Goal: Transaction & Acquisition: Download file/media

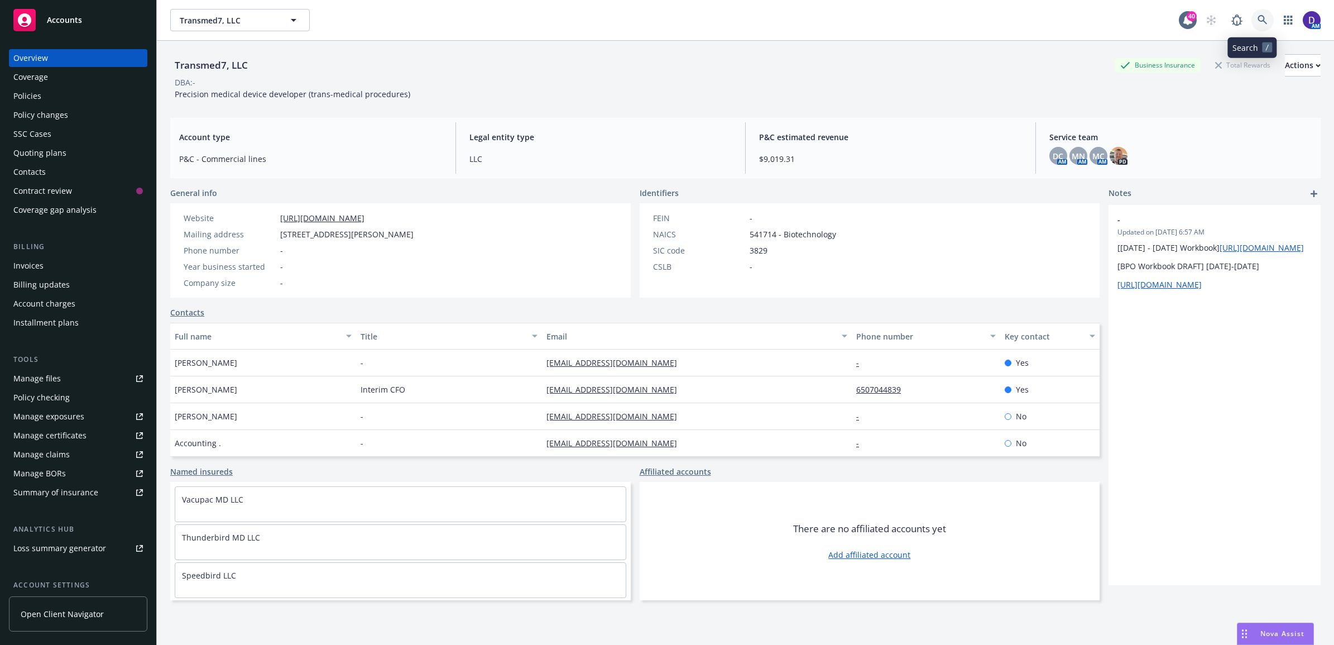
click at [1258, 20] on link at bounding box center [1262, 20] width 22 height 22
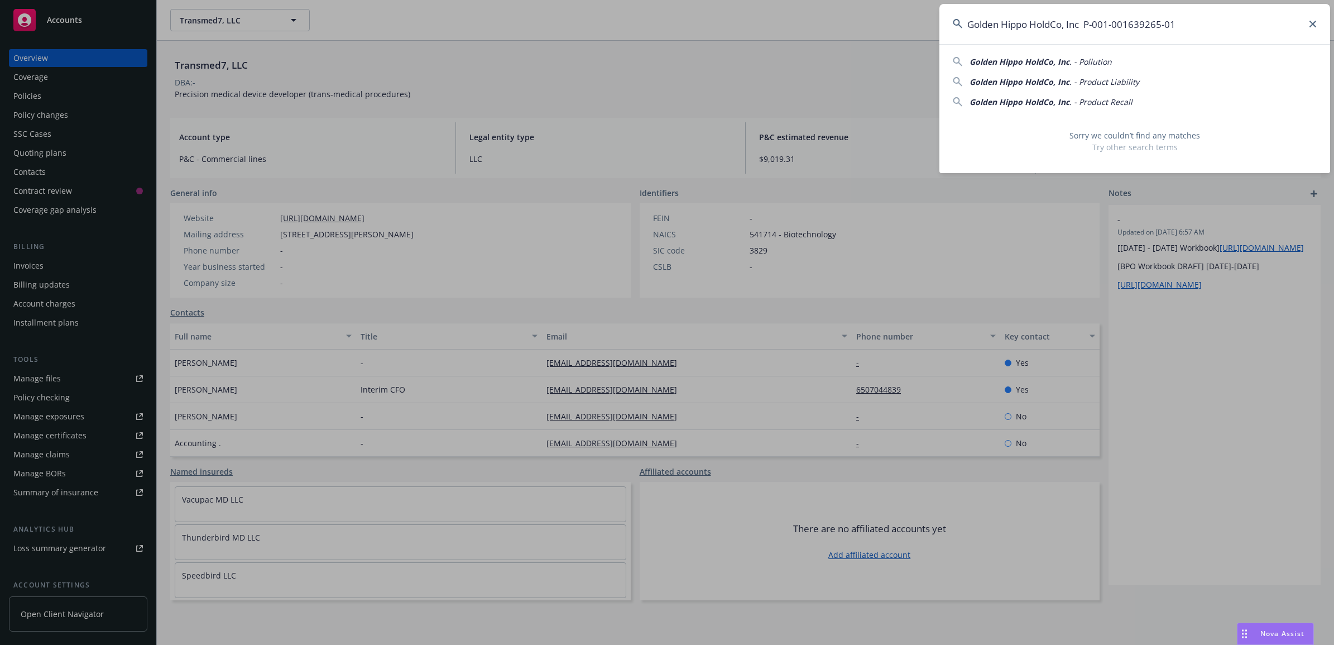
drag, startPoint x: 1087, startPoint y: 21, endPoint x: 688, endPoint y: 0, distance: 399.6
click at [688, 0] on div "Golden Hippo HoldCo, Inc P-001-001639265-01 Golden Hippo HoldCo, Inc . - Pollut…" at bounding box center [667, 322] width 1334 height 645
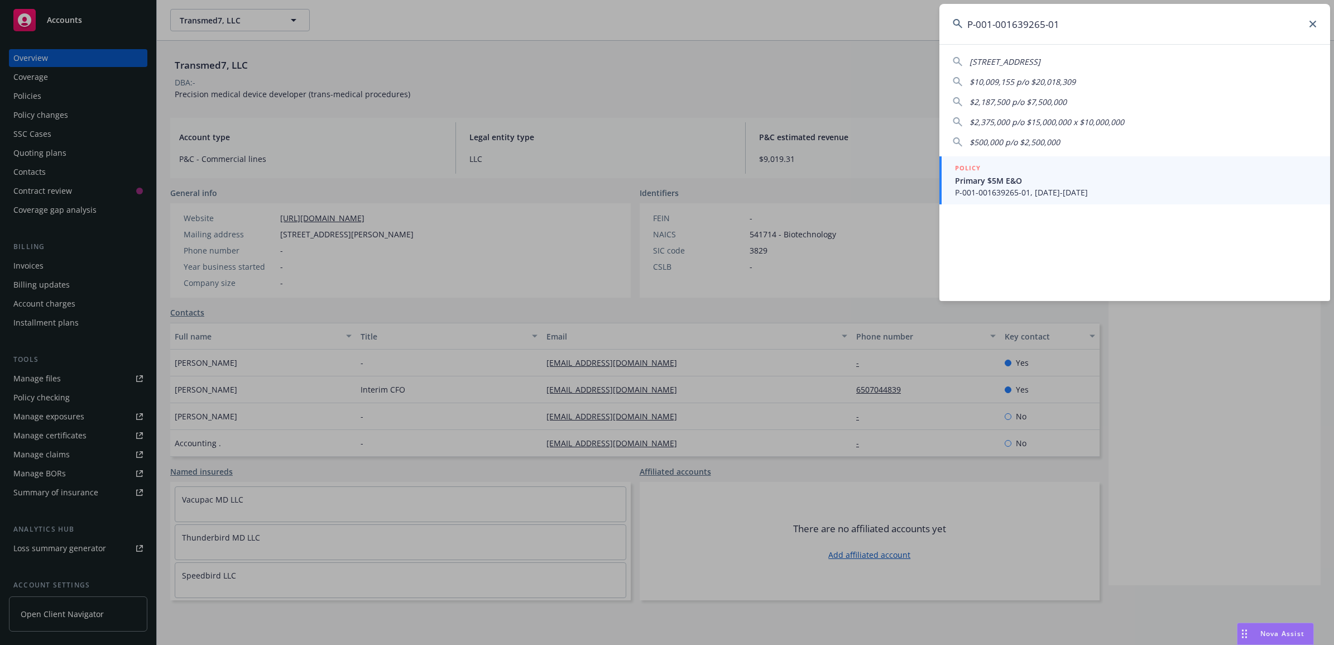
type input "P-001-001639265-01"
click at [984, 183] on span "Primary $5M E&O" at bounding box center [1136, 181] width 362 height 12
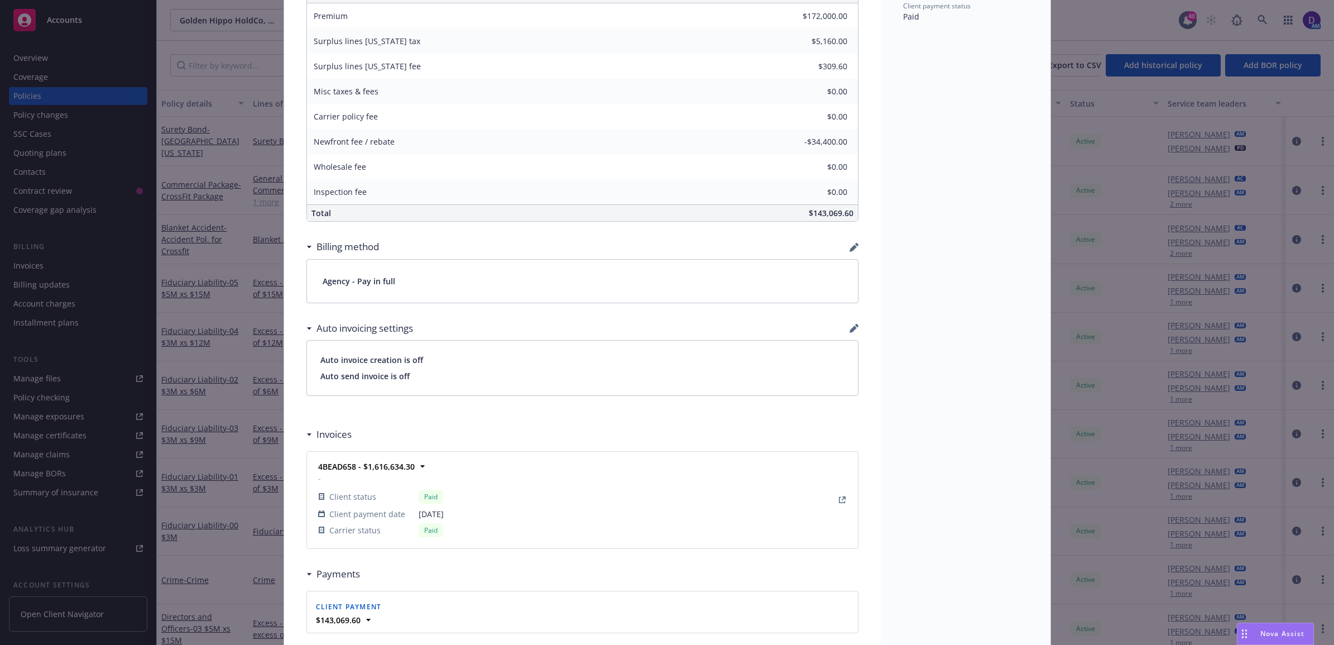
scroll to position [628, 0]
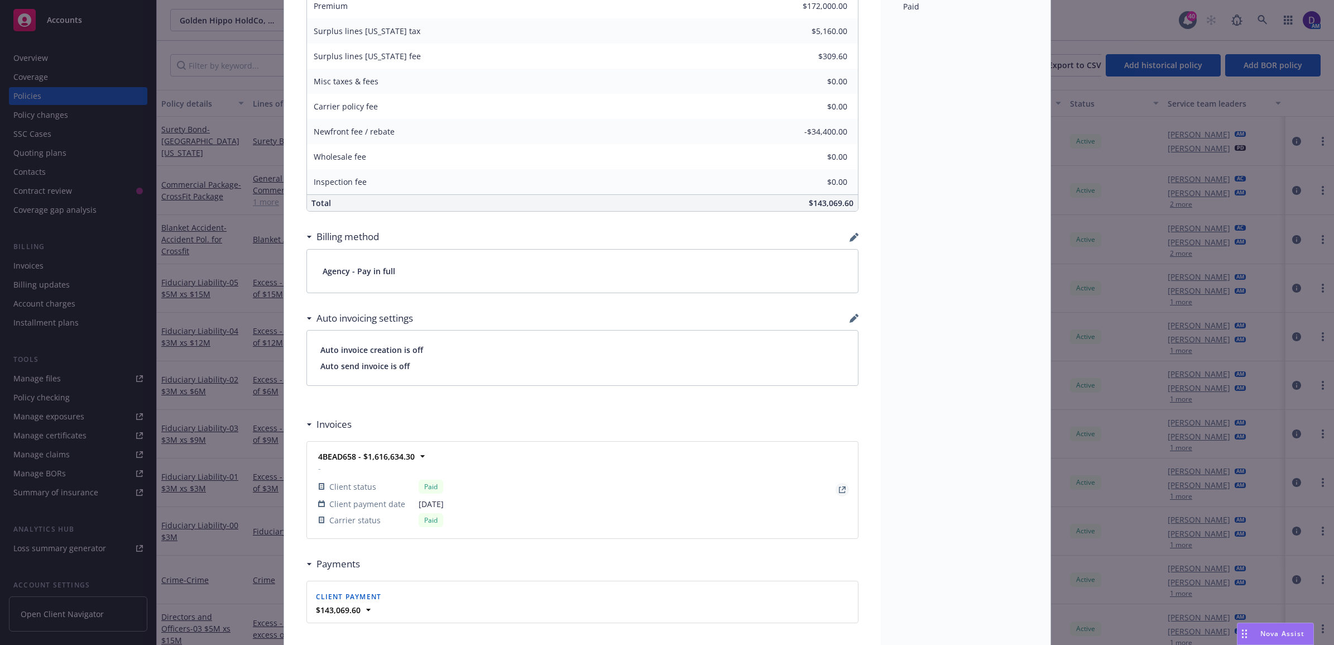
click at [835, 492] on link "View Invoice" at bounding box center [841, 489] width 13 height 13
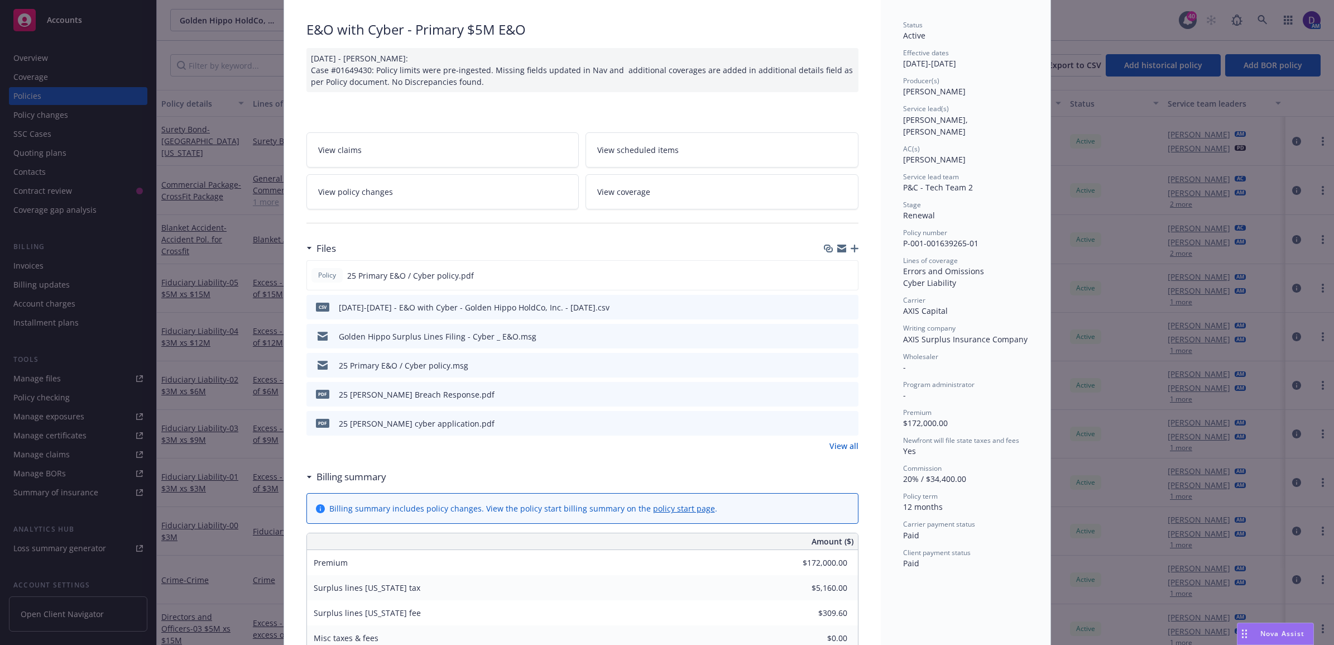
scroll to position [0, 0]
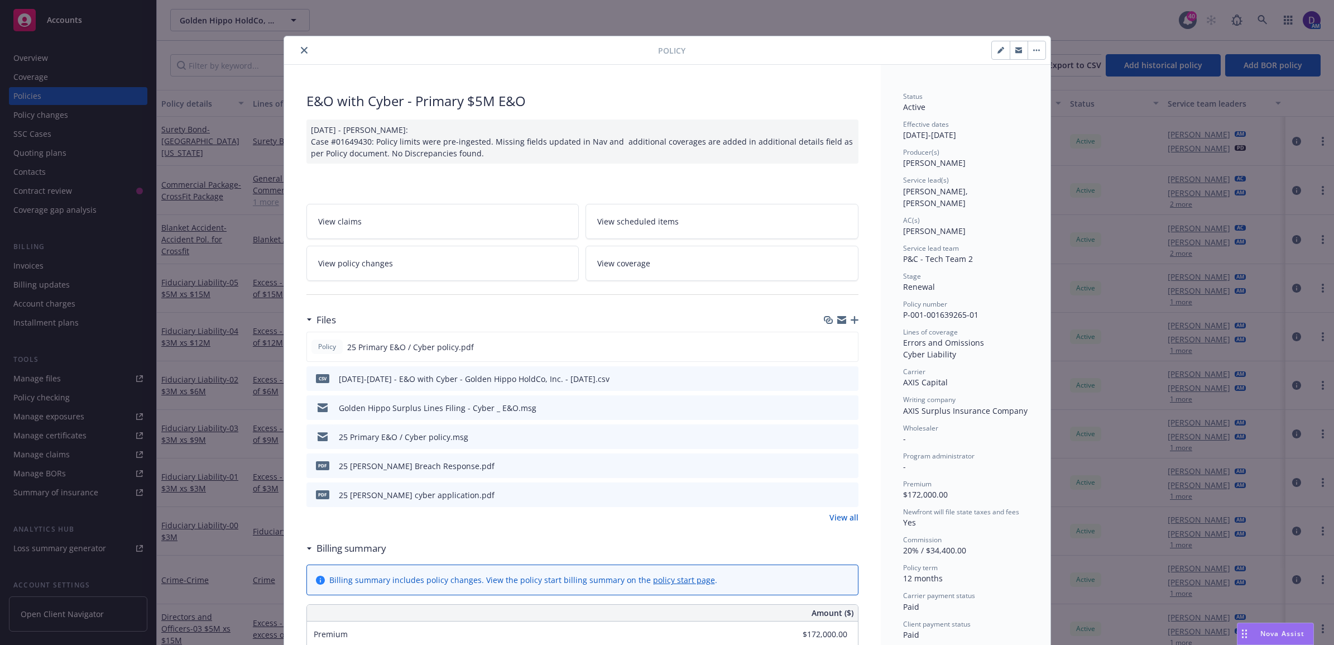
click at [302, 46] on button "close" at bounding box center [303, 50] width 13 height 13
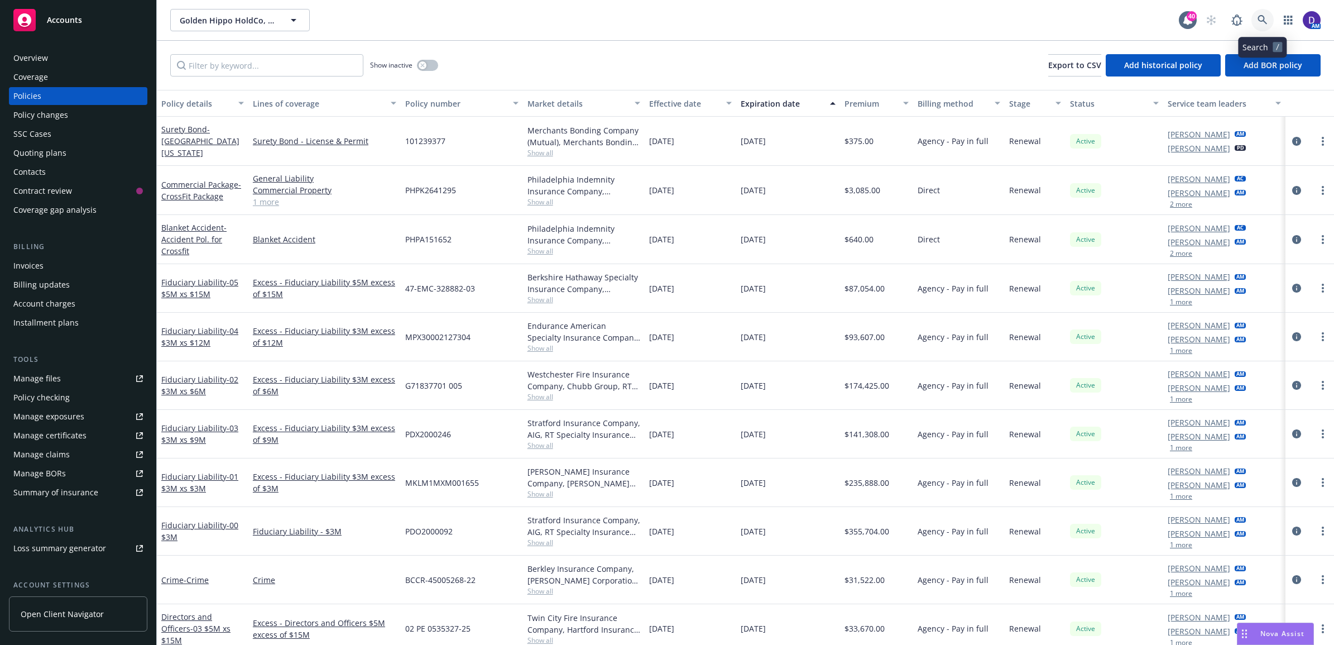
click at [1259, 15] on icon at bounding box center [1262, 20] width 10 height 10
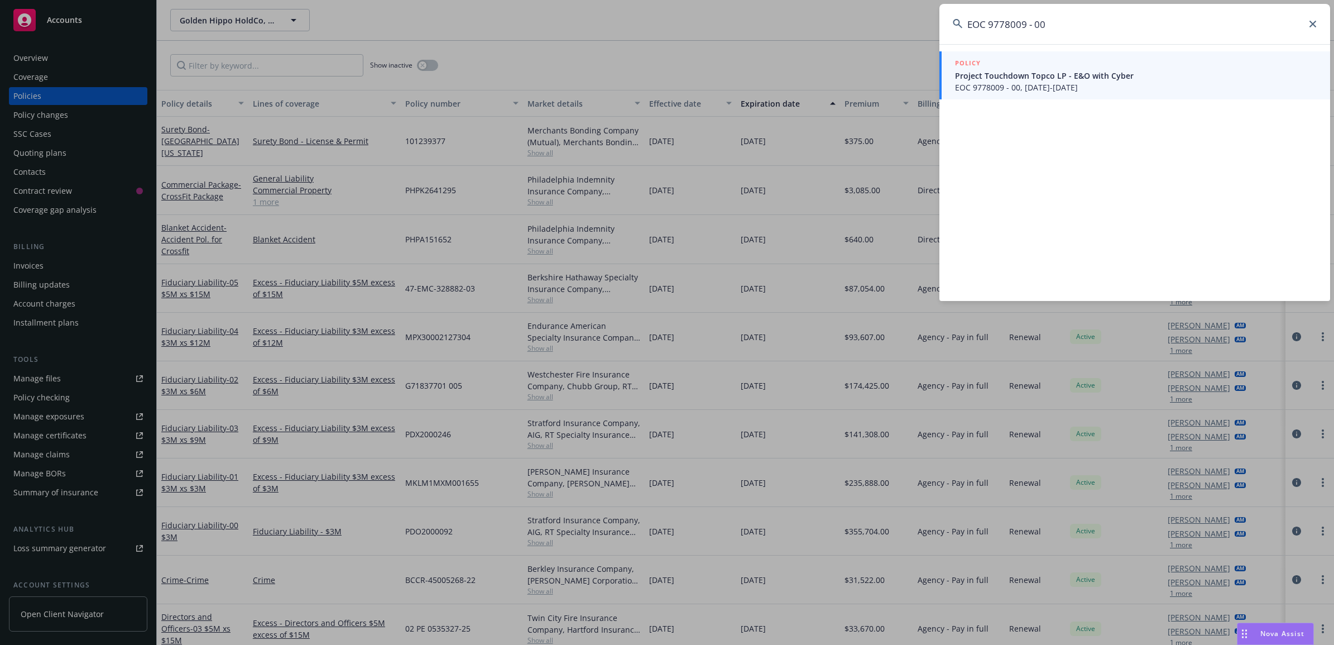
type input "EOC 9778009 - 00"
click at [1092, 74] on span "Project Touchdown Topco LP - E&O with Cyber" at bounding box center [1136, 76] width 362 height 12
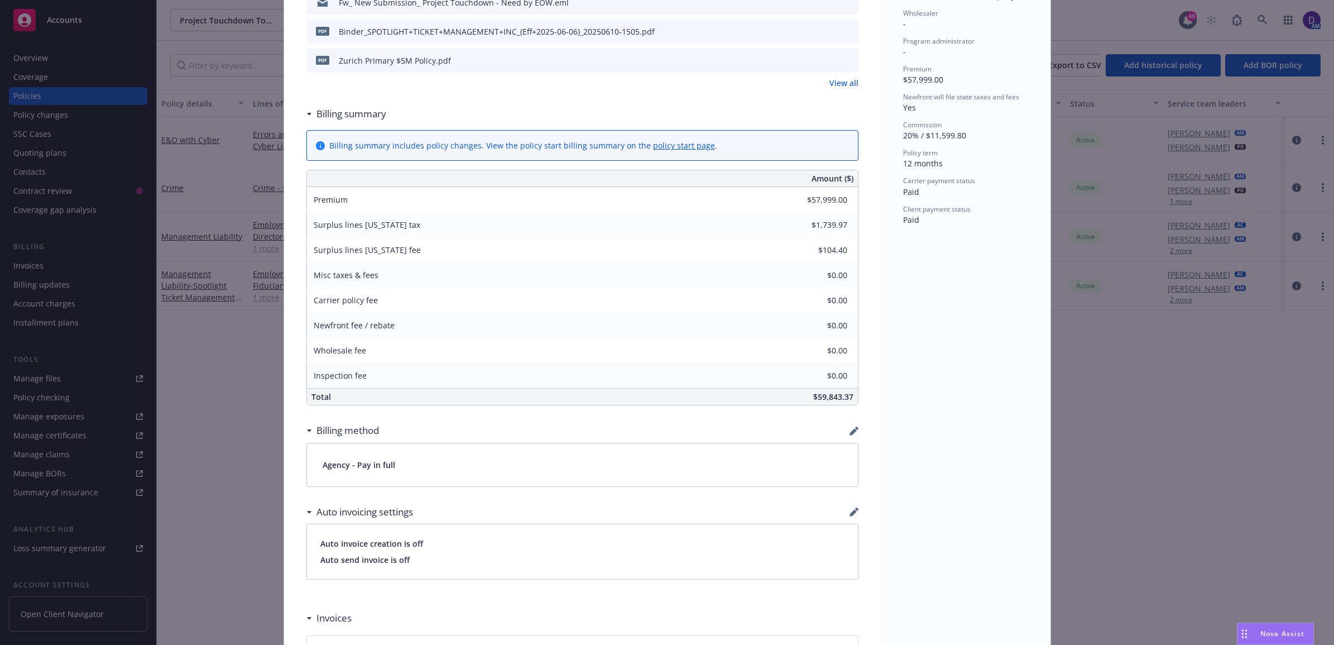
scroll to position [558, 0]
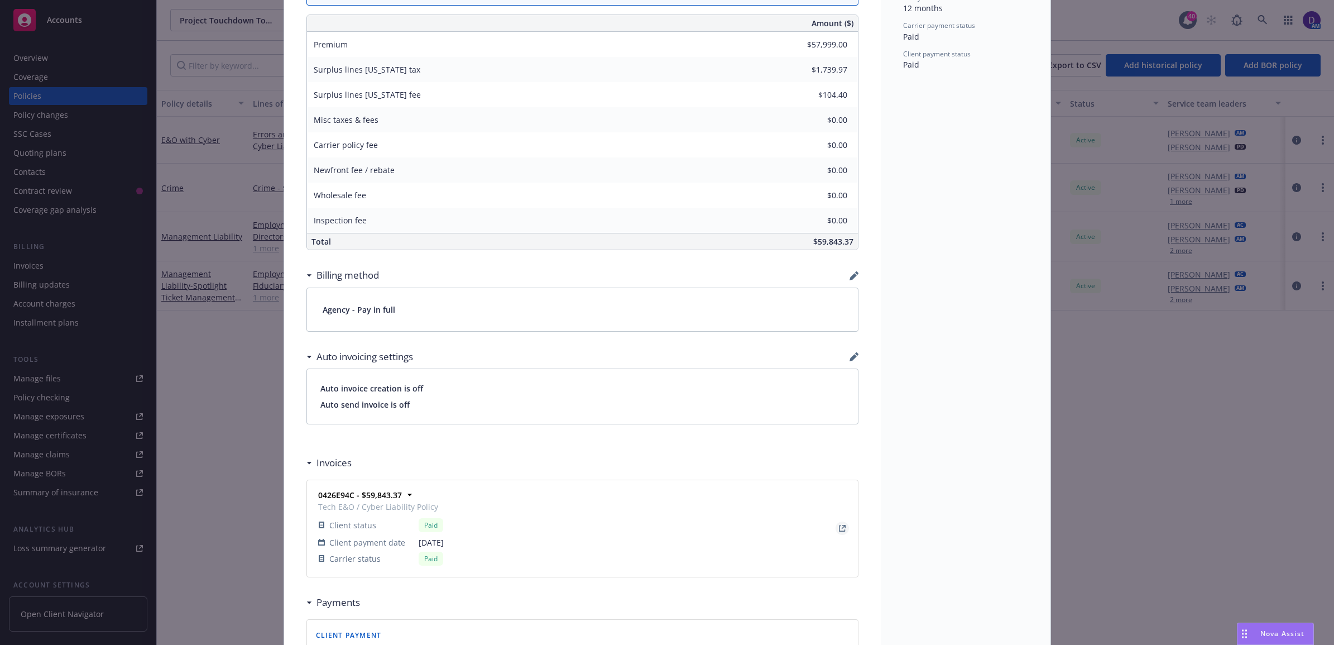
click at [839, 528] on icon "View Invoice" at bounding box center [842, 528] width 7 height 7
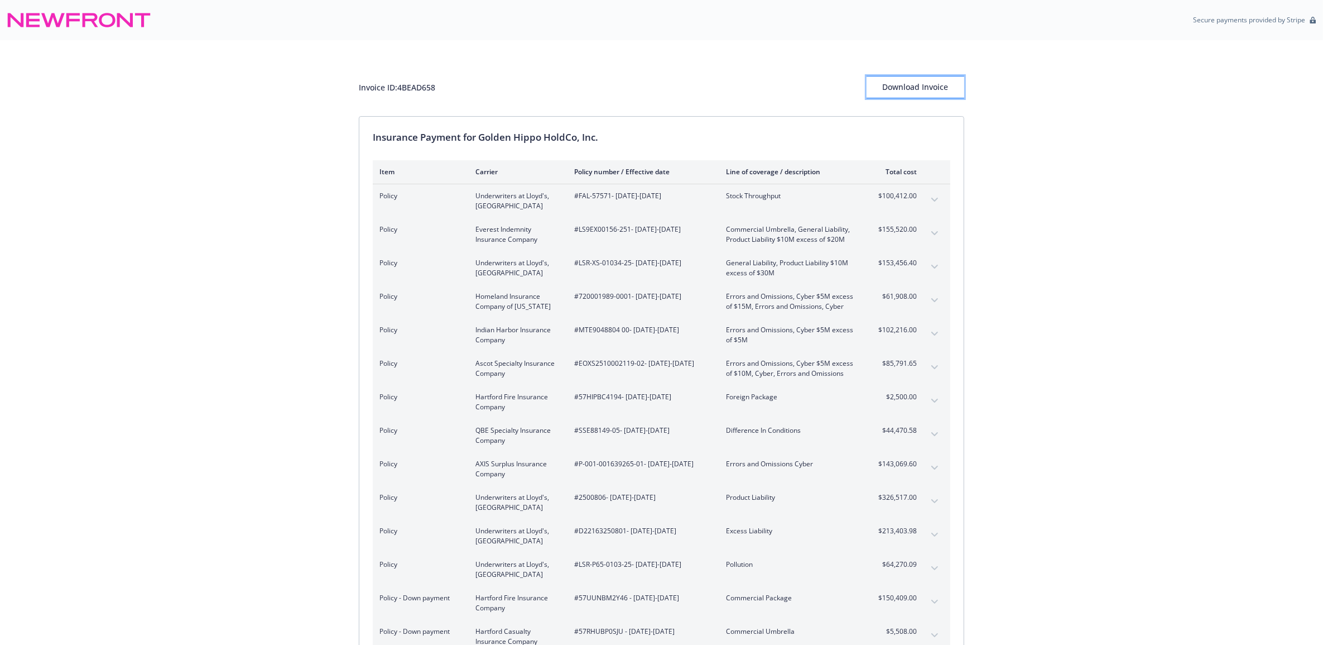
click at [916, 93] on div "Download Invoice" at bounding box center [916, 86] width 98 height 21
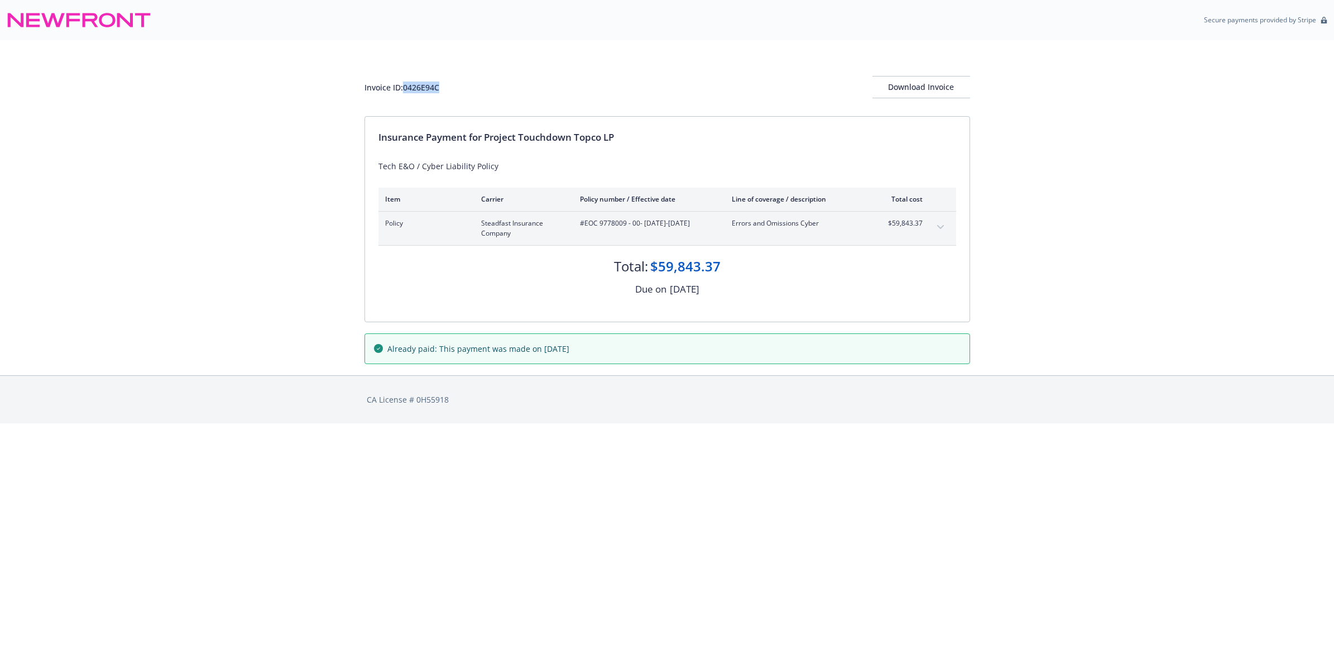
drag, startPoint x: 441, startPoint y: 83, endPoint x: 403, endPoint y: 88, distance: 38.8
click at [403, 88] on div "Invoice ID: 0426E94C Download Invoice" at bounding box center [666, 87] width 605 height 22
copy div "0426E94C"
drag, startPoint x: 953, startPoint y: 85, endPoint x: 81, endPoint y: 568, distance: 996.7
click at [952, 85] on div "Download Invoice" at bounding box center [921, 86] width 98 height 21
